Goal: Information Seeking & Learning: Check status

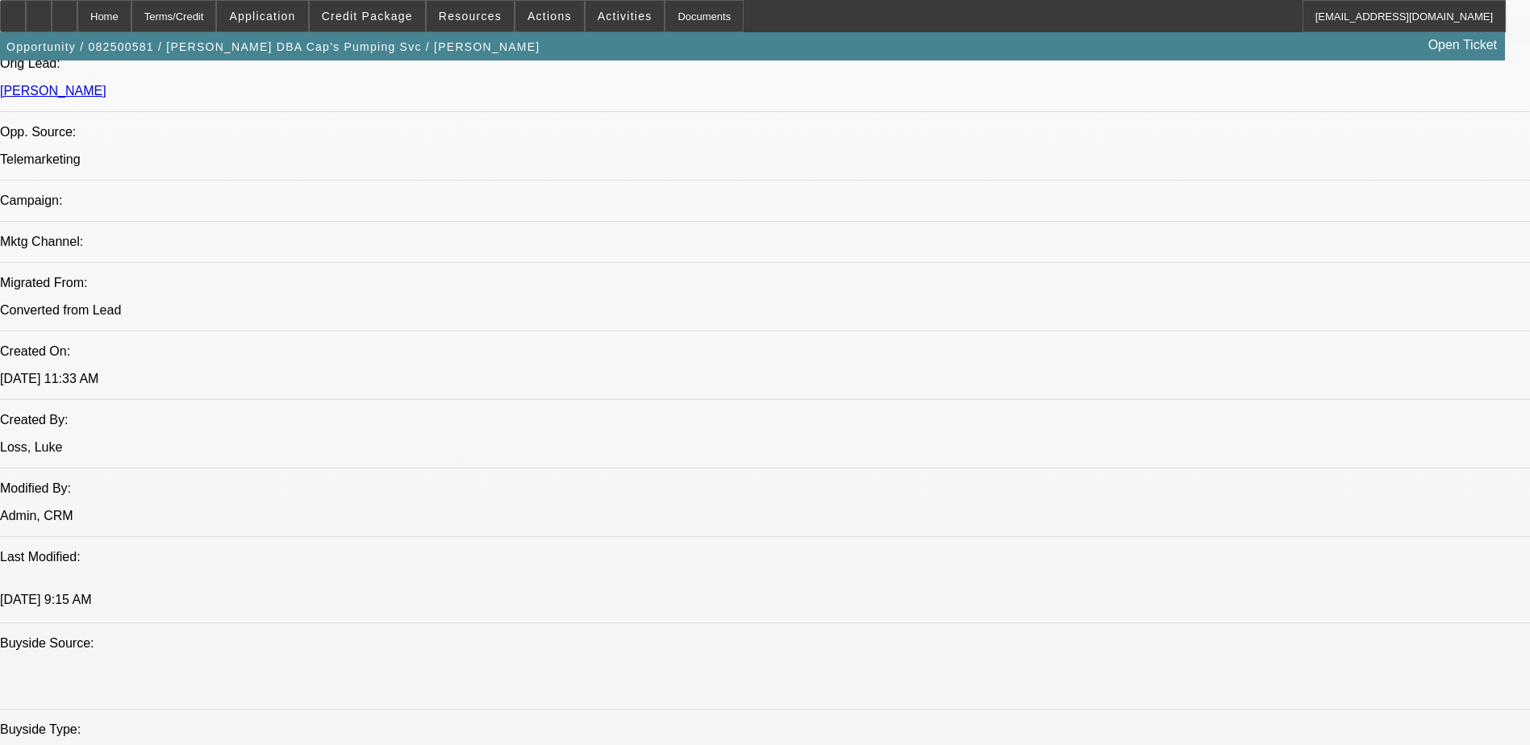
select select "0"
select select "6"
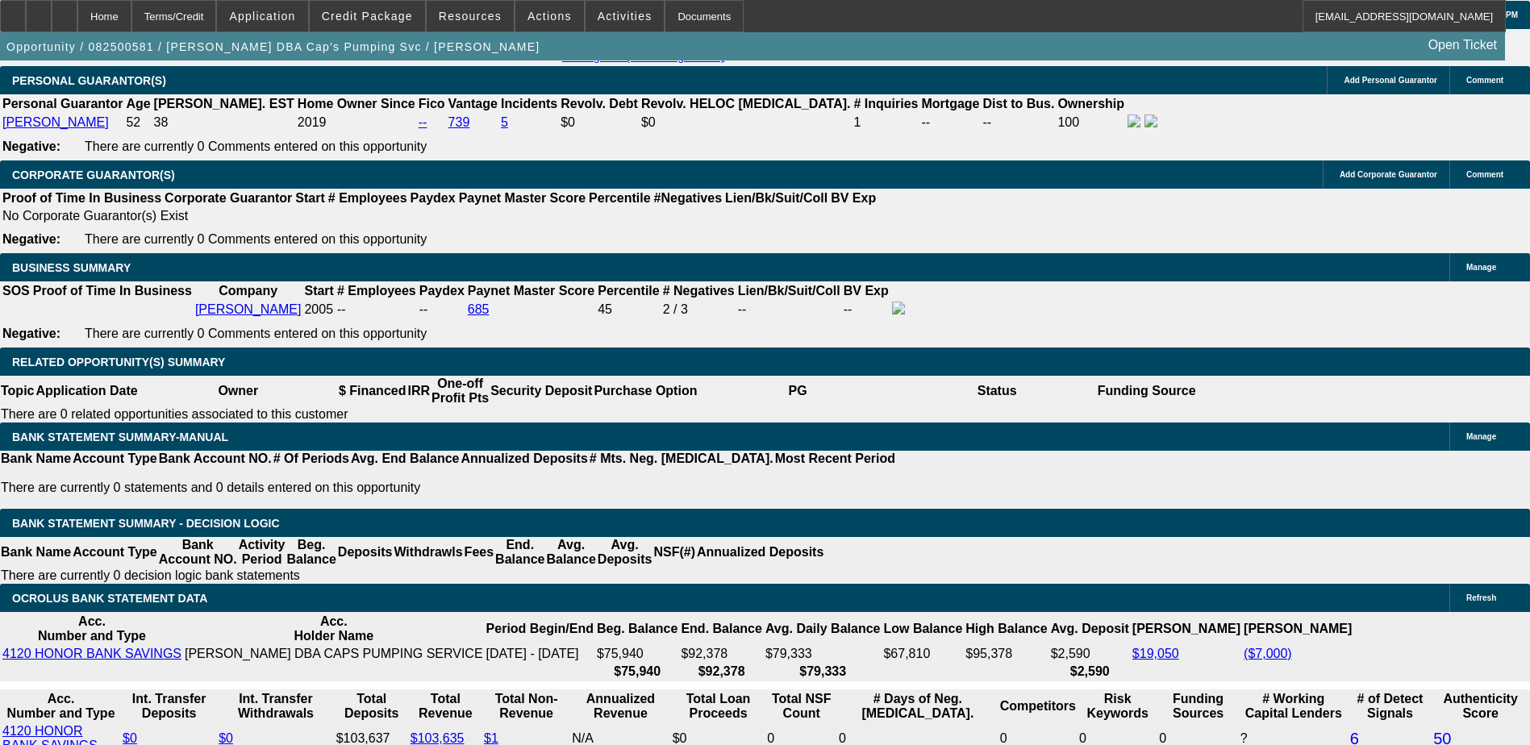
scroll to position [2464, 0]
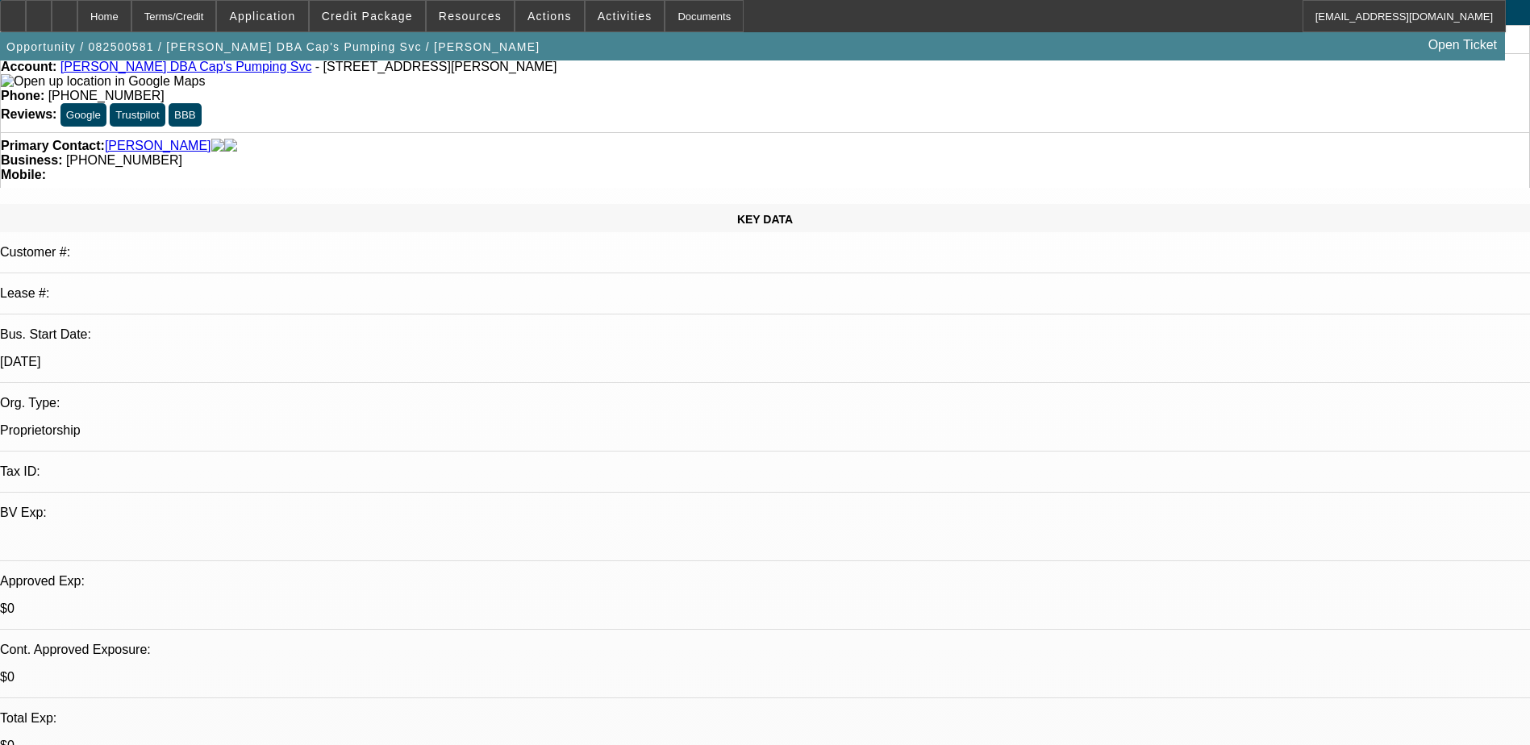
scroll to position [44, 0]
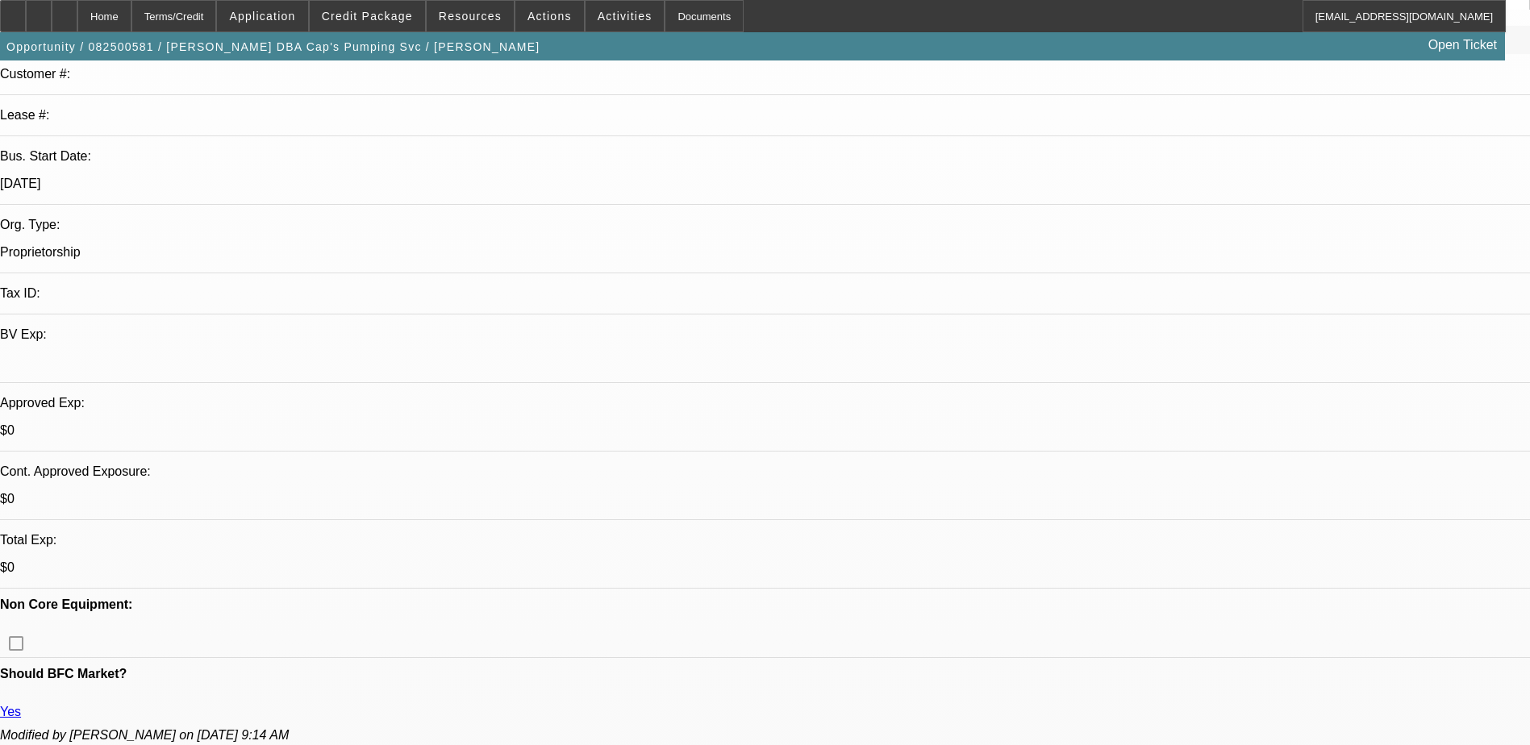
select select "0"
select select "6"
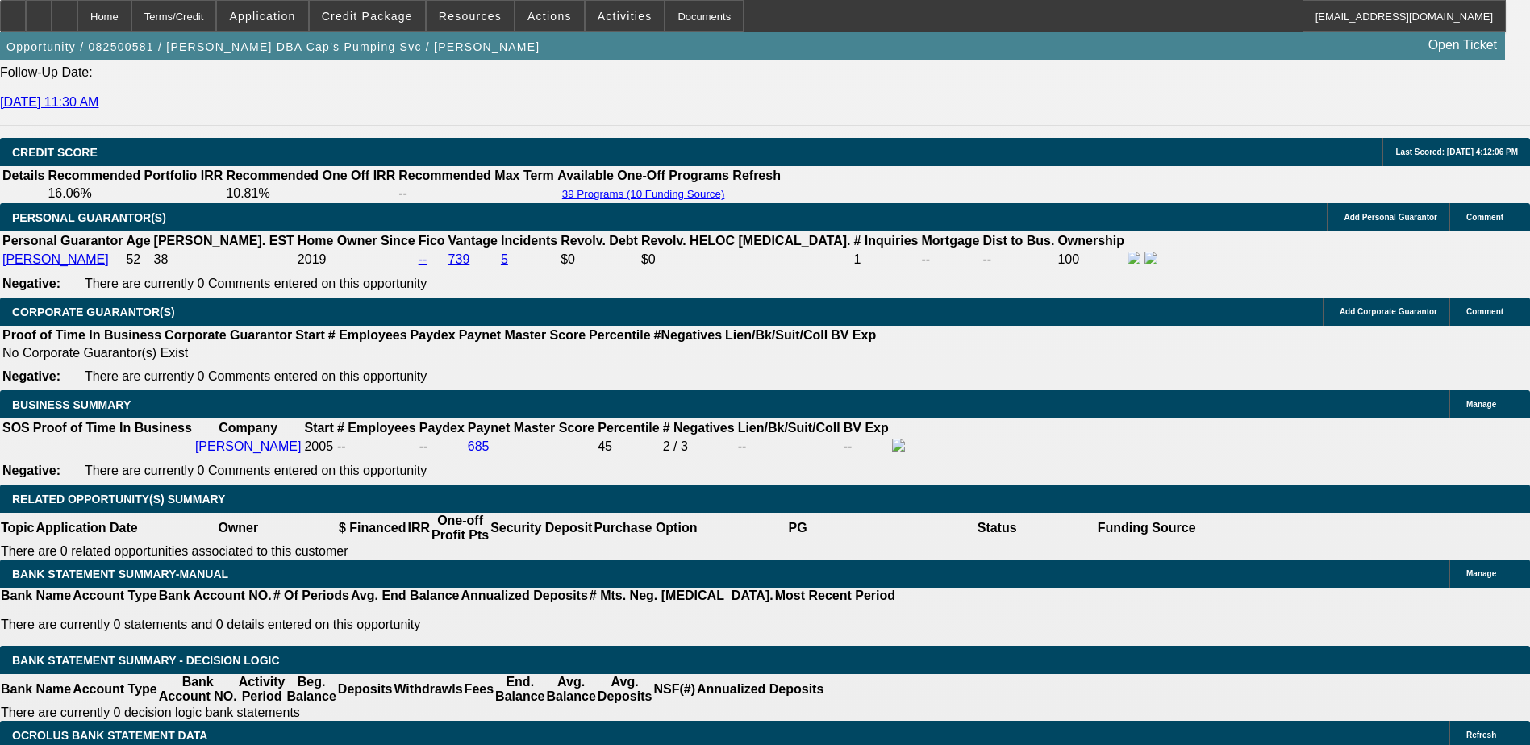
scroll to position [2339, 0]
